Goal: Navigation & Orientation: Go to known website

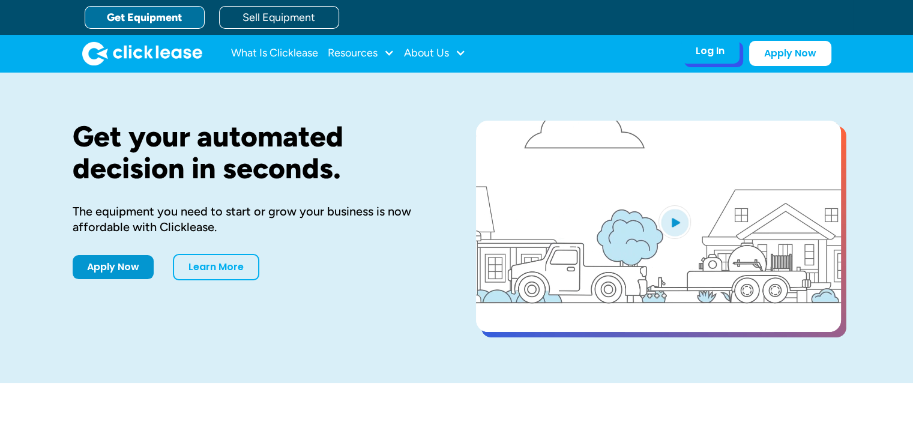
click at [713, 50] on div "Log In" at bounding box center [710, 51] width 29 height 12
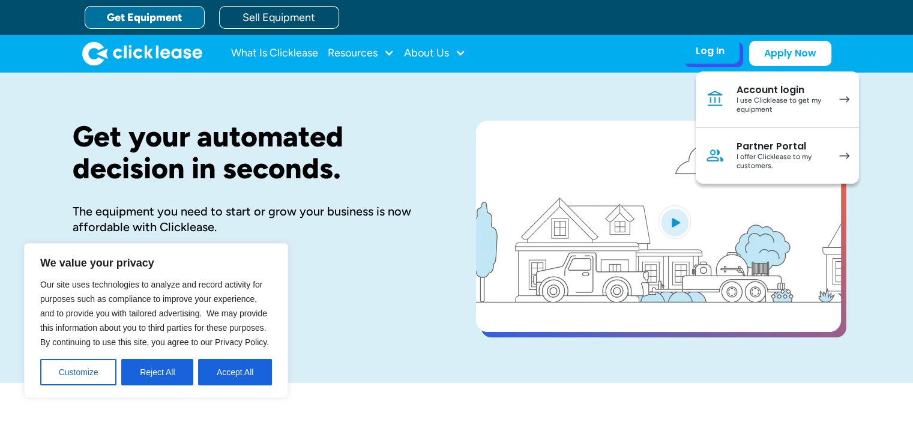
click at [761, 96] on div "I use Clicklease to get my equipment" at bounding box center [782, 105] width 91 height 19
